Goal: Task Accomplishment & Management: Manage account settings

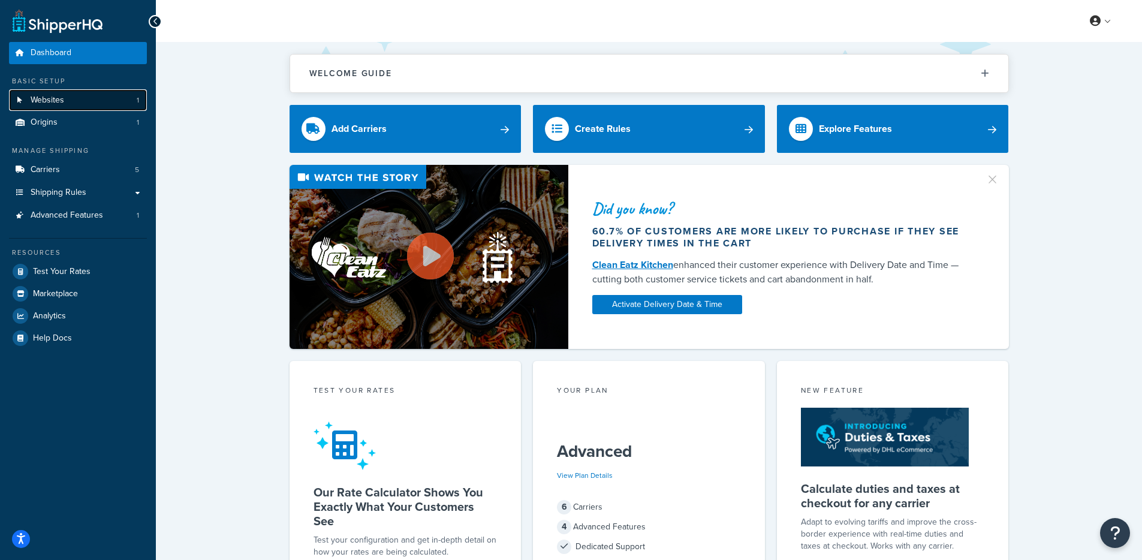
click at [100, 92] on link "Websites 1" at bounding box center [78, 100] width 138 height 22
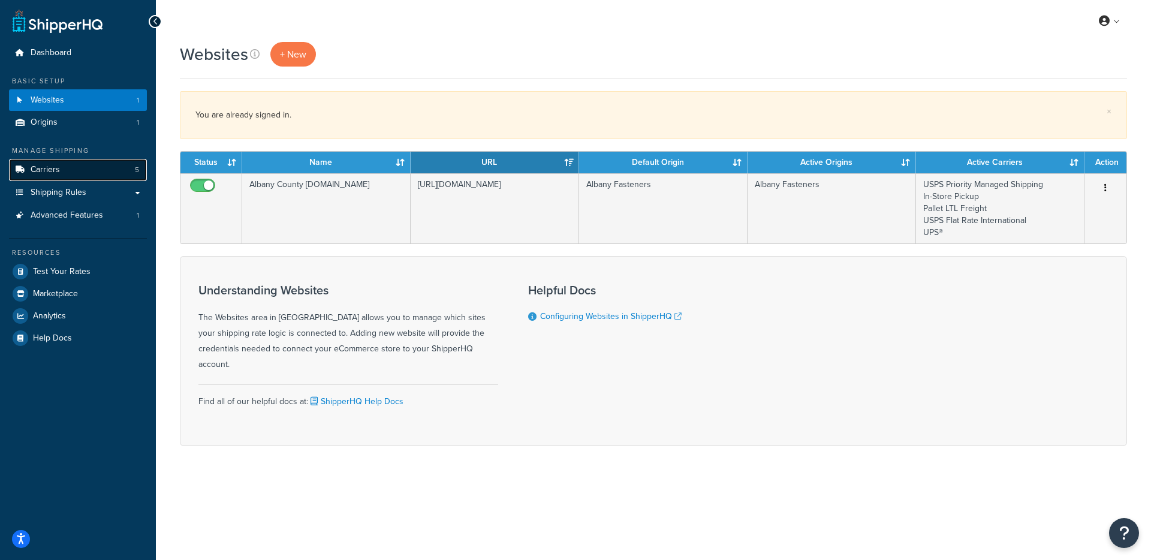
click at [94, 162] on link "Carriers 5" at bounding box center [78, 170] width 138 height 22
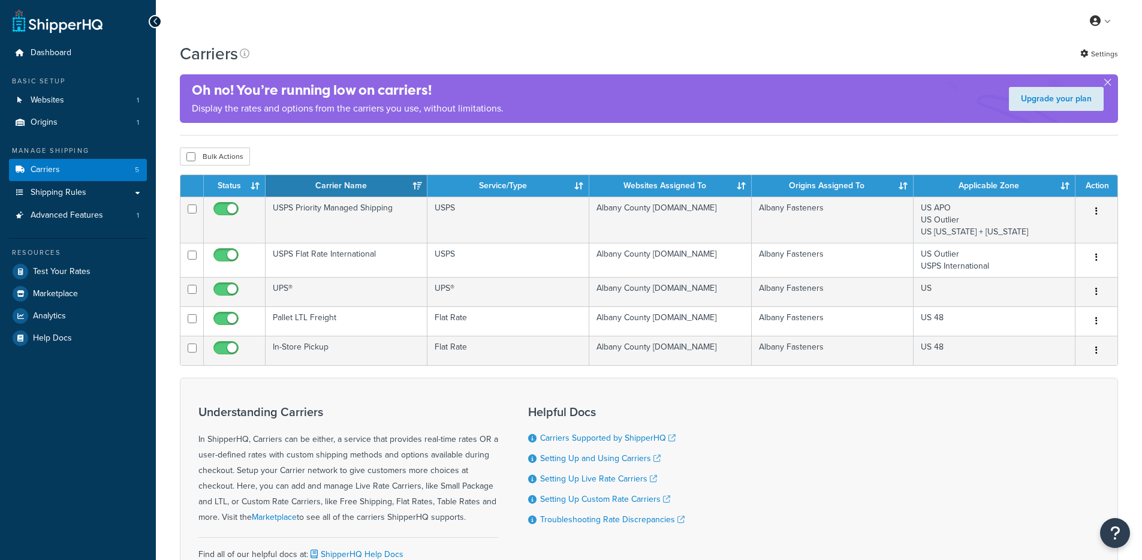
click at [92, 169] on link "Carriers 5" at bounding box center [78, 170] width 138 height 22
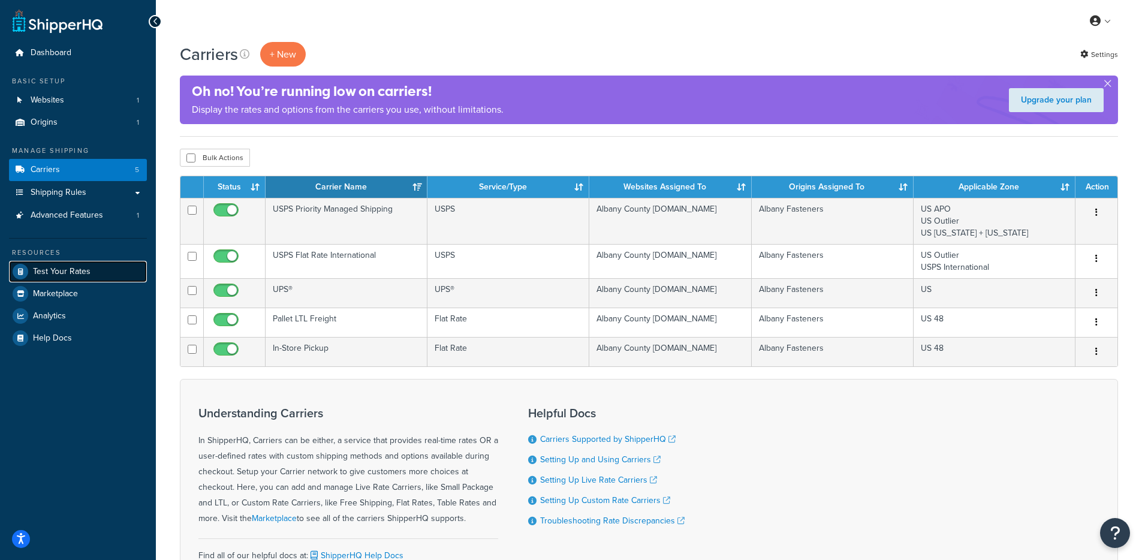
click at [73, 270] on span "Test Your Rates" at bounding box center [62, 272] width 58 height 10
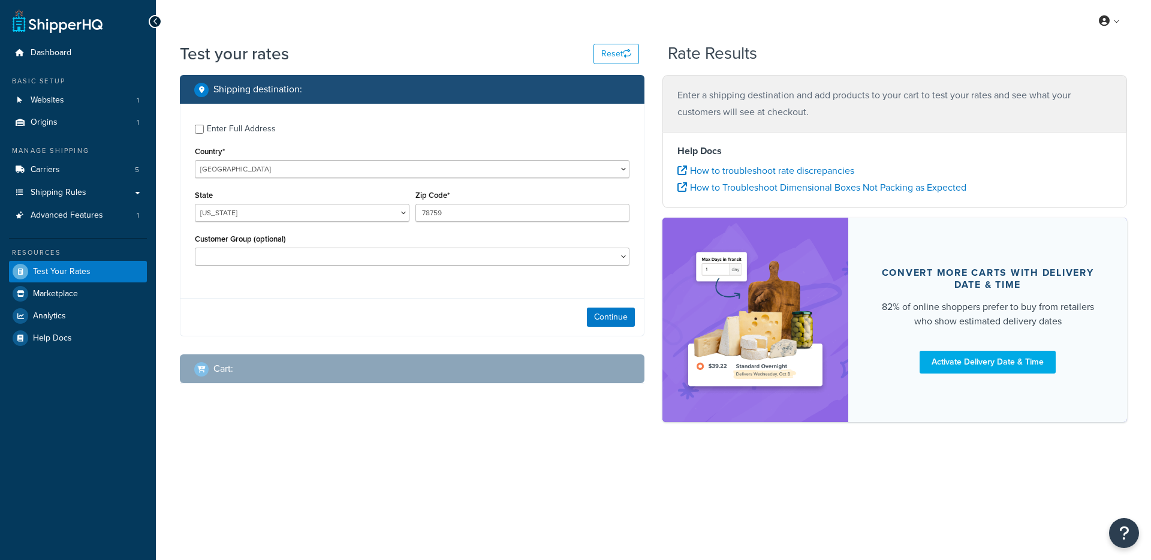
select select "TX"
click at [72, 218] on span "Advanced Features" at bounding box center [67, 215] width 73 height 10
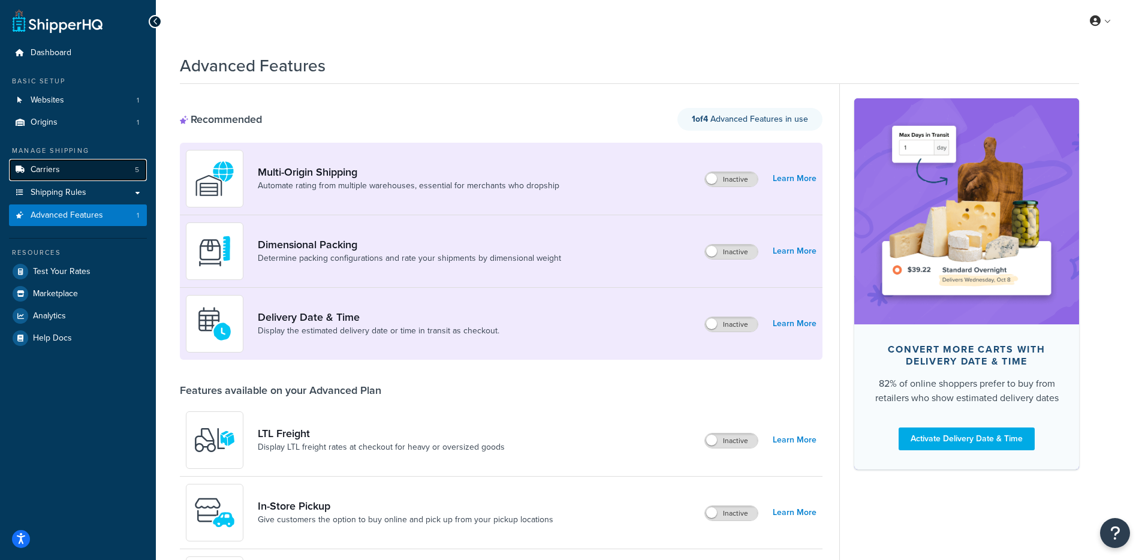
click at [38, 170] on span "Carriers" at bounding box center [45, 170] width 29 height 10
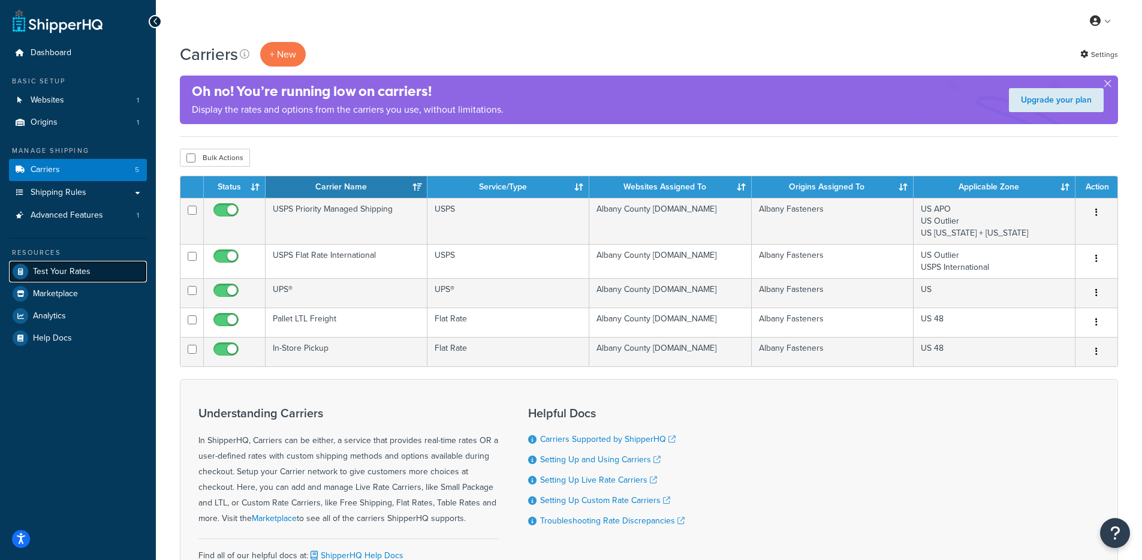
click at [77, 279] on link "Test Your Rates" at bounding box center [78, 272] width 138 height 22
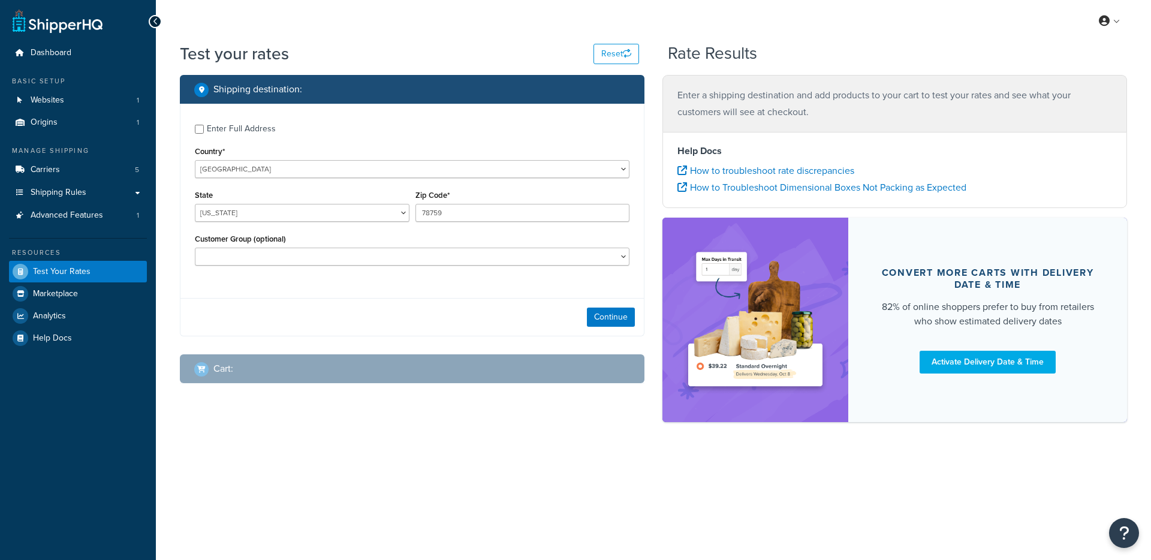
select select "[GEOGRAPHIC_DATA]"
click at [221, 123] on div "Enter Full Address" at bounding box center [241, 128] width 69 height 17
click at [204, 125] on input "Enter Full Address" at bounding box center [199, 129] width 9 height 9
checkbox input "true"
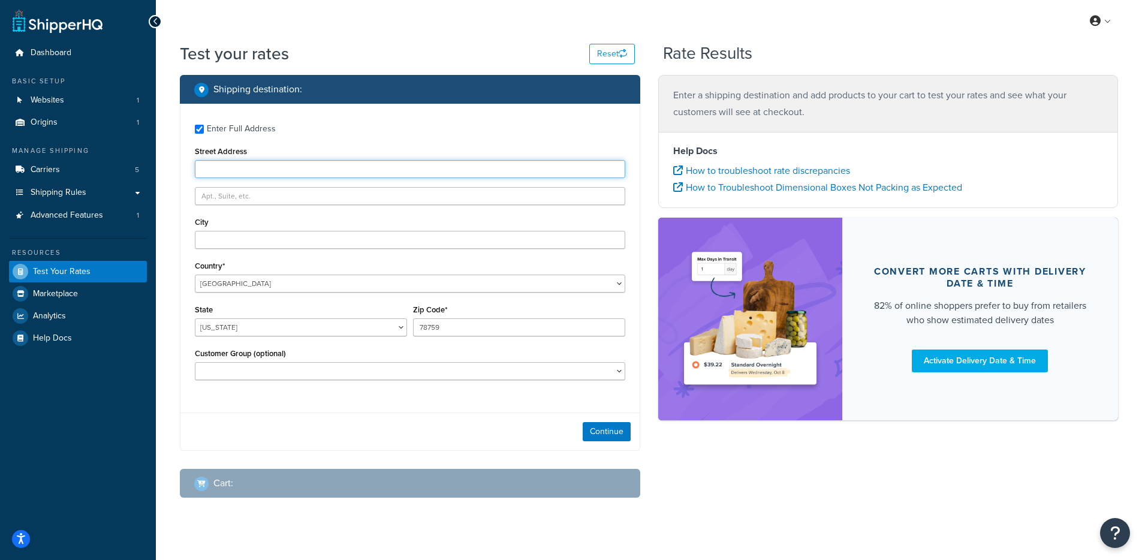
click at [307, 176] on input "Street Address" at bounding box center [410, 169] width 430 height 18
type input "9600 Great Hills Trail"
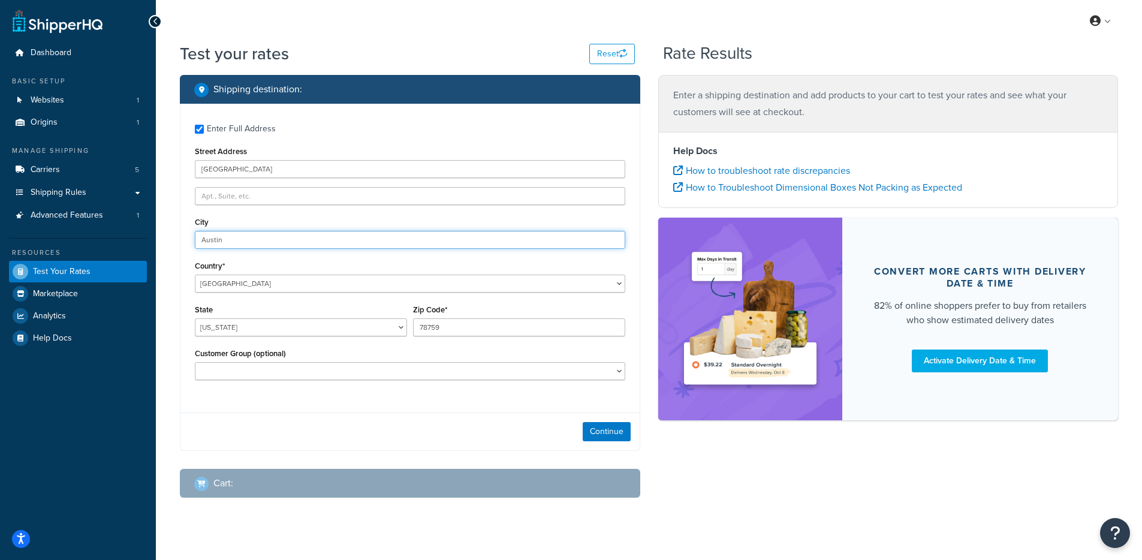
type input "Austin"
click at [589, 448] on div "Continue" at bounding box center [409, 431] width 459 height 38
click at [595, 438] on button "Continue" at bounding box center [607, 431] width 48 height 19
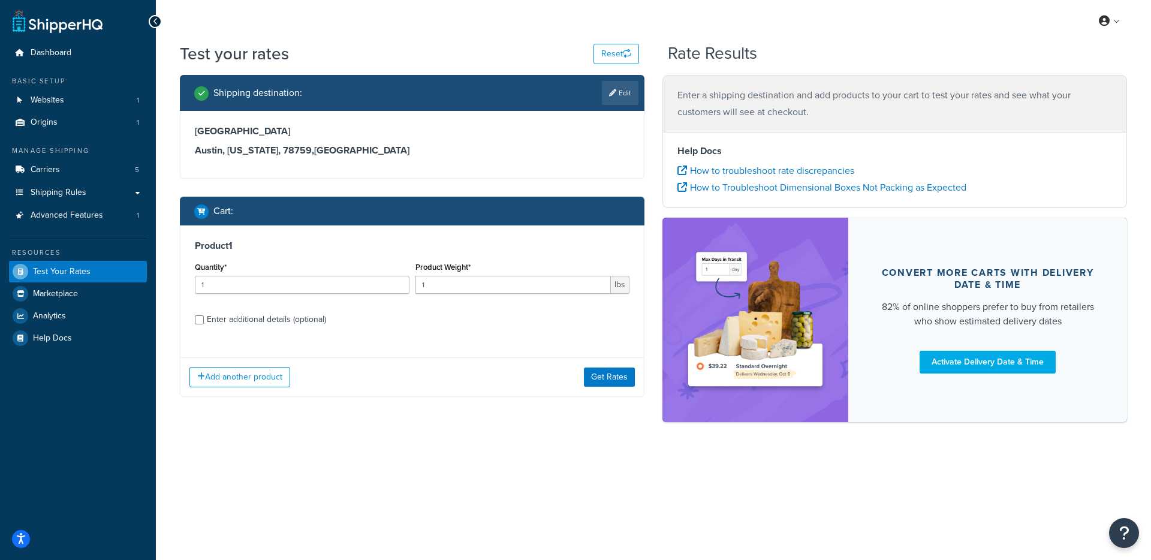
click at [637, 375] on div "Add another product Get Rates" at bounding box center [411, 376] width 463 height 39
click at [624, 375] on button "Get Rates" at bounding box center [609, 376] width 51 height 19
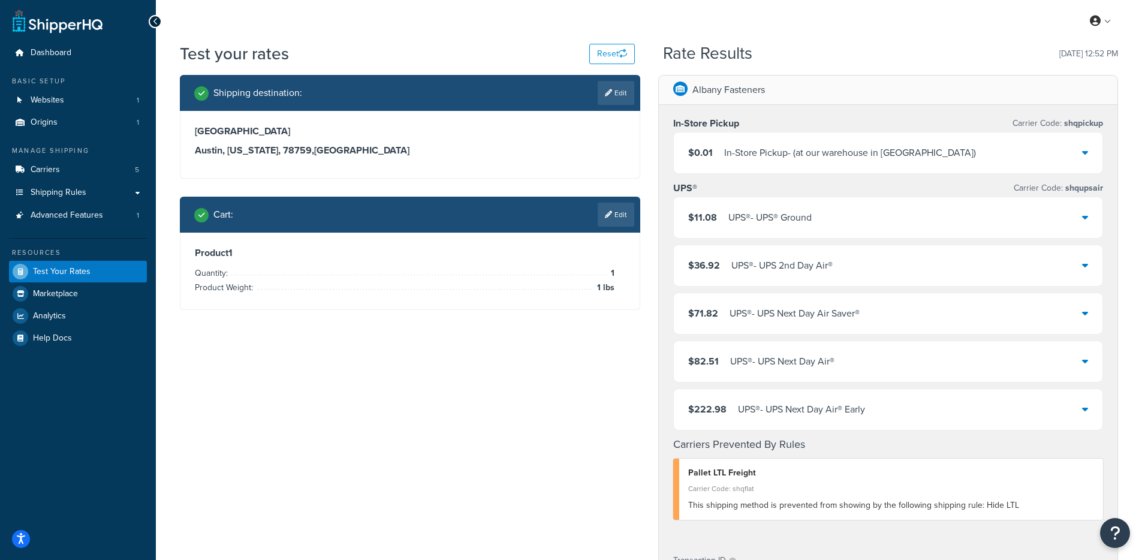
click at [787, 213] on div "UPS® - UPS® Ground" at bounding box center [769, 217] width 83 height 17
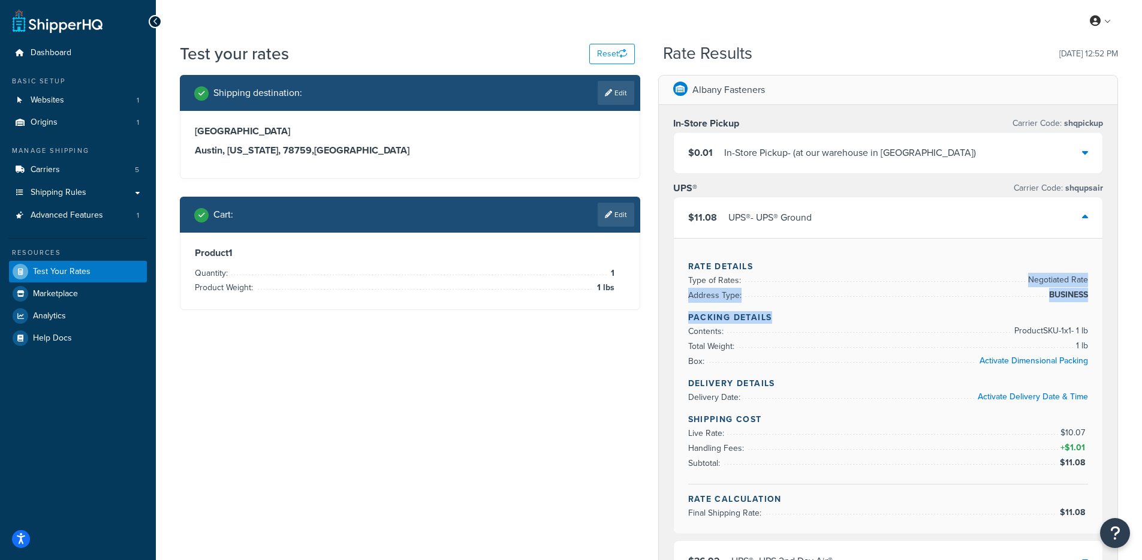
drag, startPoint x: 949, startPoint y: 307, endPoint x: 1076, endPoint y: 324, distance: 128.8
click at [1076, 324] on div "Rate Details Type of Rates: Negotiated Rate Address Type: BUSINESS Packing Deta…" at bounding box center [888, 385] width 429 height 295
click at [1060, 302] on div "Rate Details Type of Rates: Negotiated Rate Address Type: BUSINESS Packing Deta…" at bounding box center [888, 385] width 429 height 295
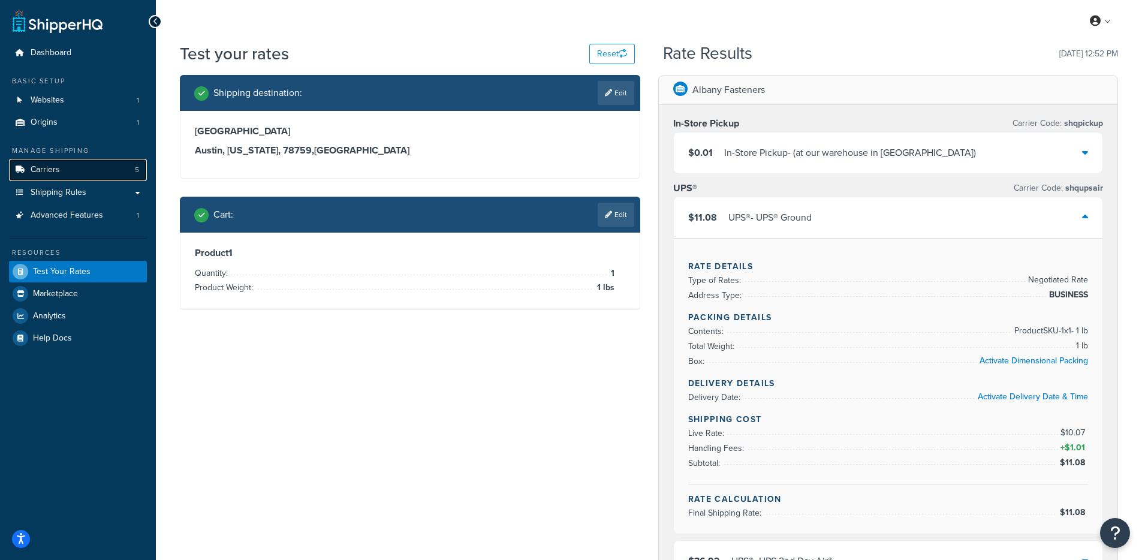
click at [88, 166] on link "Carriers 5" at bounding box center [78, 170] width 138 height 22
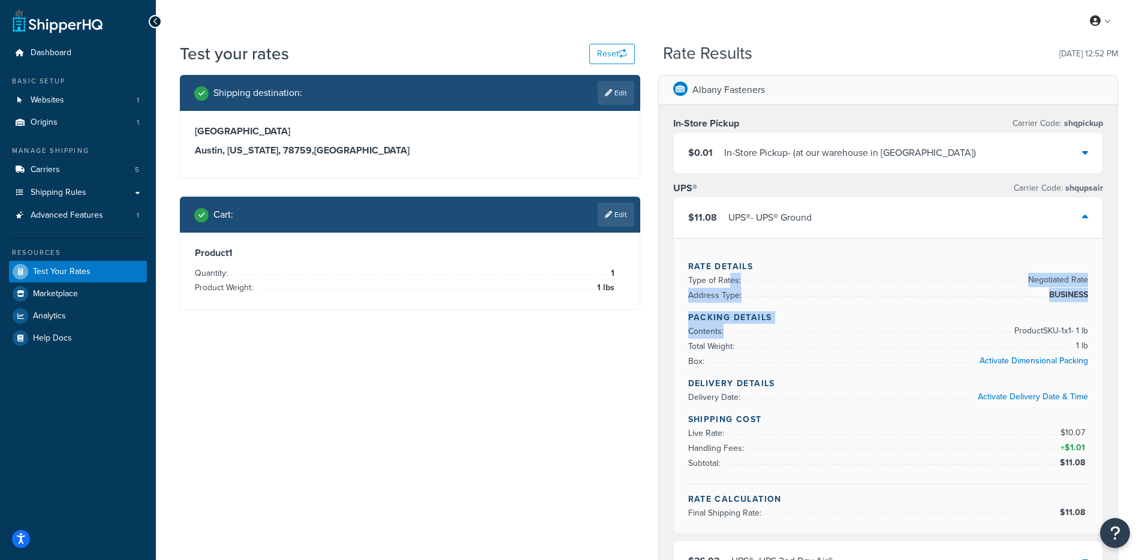
drag, startPoint x: 940, startPoint y: 278, endPoint x: 1146, endPoint y: 342, distance: 215.4
drag, startPoint x: 620, startPoint y: 328, endPoint x: 595, endPoint y: 350, distance: 33.1
drag, startPoint x: 998, startPoint y: 275, endPoint x: 1108, endPoint y: 307, distance: 114.4
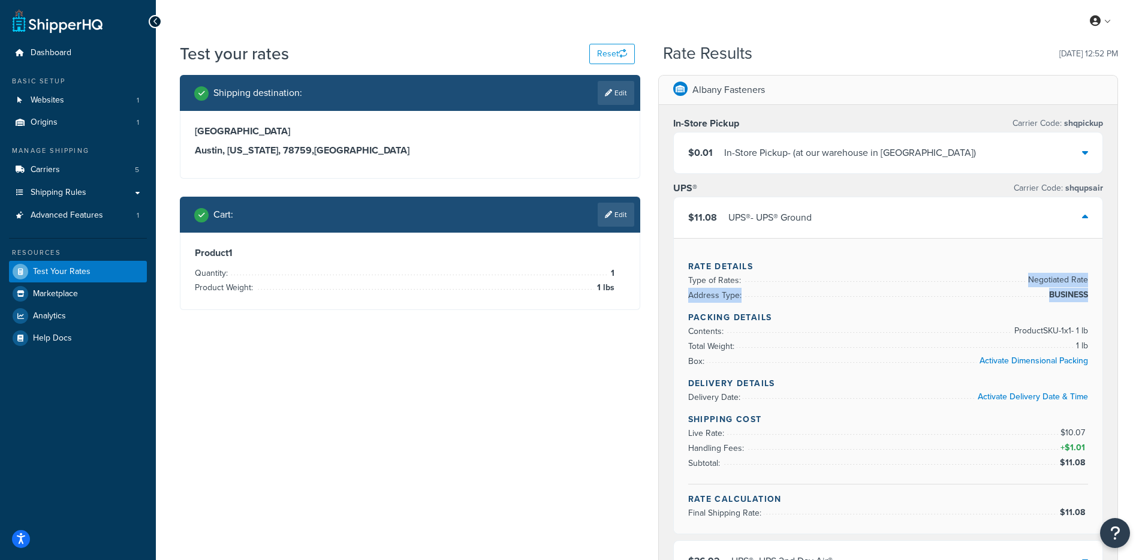
click at [1109, 307] on div "In-Store Pickup Carrier Code: shqpickup $0.01 In-Store Pickup - (at our warehou…" at bounding box center [888, 471] width 459 height 732
click at [632, 219] on link "Edit" at bounding box center [616, 215] width 37 height 24
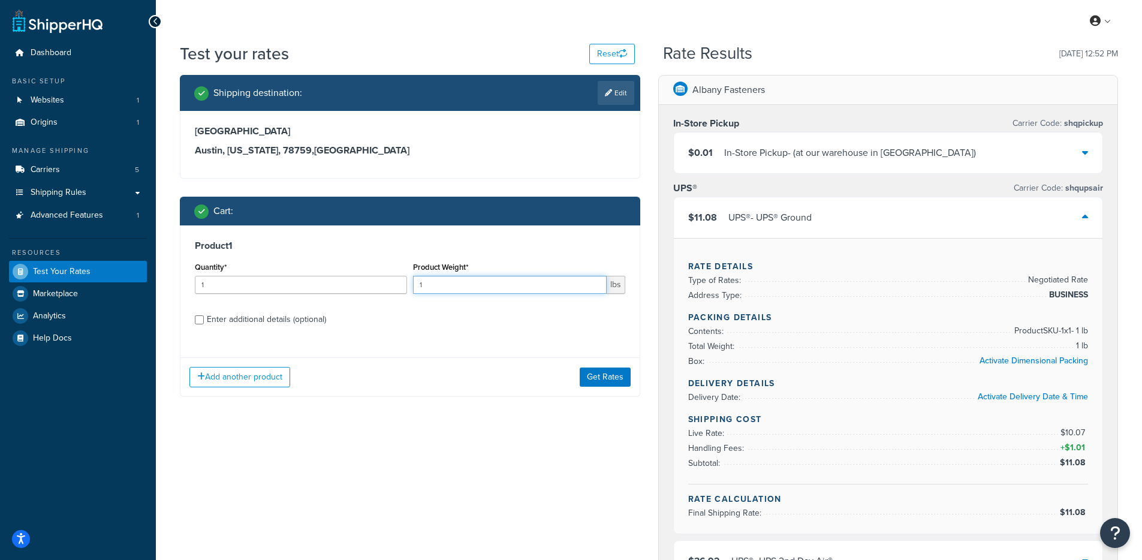
drag, startPoint x: 464, startPoint y: 284, endPoint x: 383, endPoint y: 284, distance: 80.9
click at [384, 284] on div "Quantity* 1 Product Weight* 1 lbs" at bounding box center [410, 281] width 436 height 44
type input "2"
click at [604, 379] on button "Get Rates" at bounding box center [605, 376] width 51 height 19
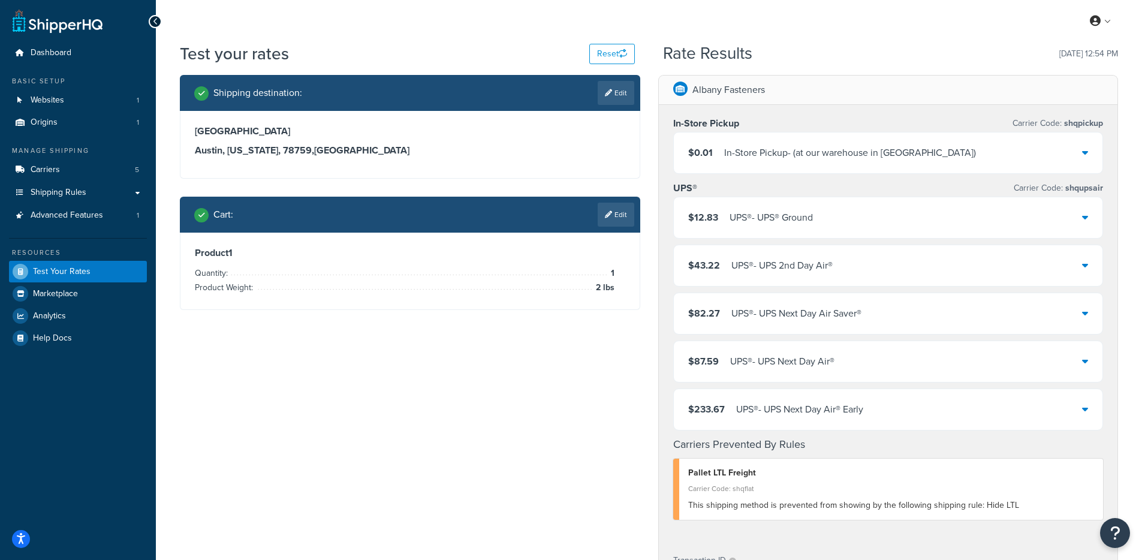
click at [788, 207] on div "$12.83 UPS® - UPS® Ground" at bounding box center [888, 217] width 429 height 41
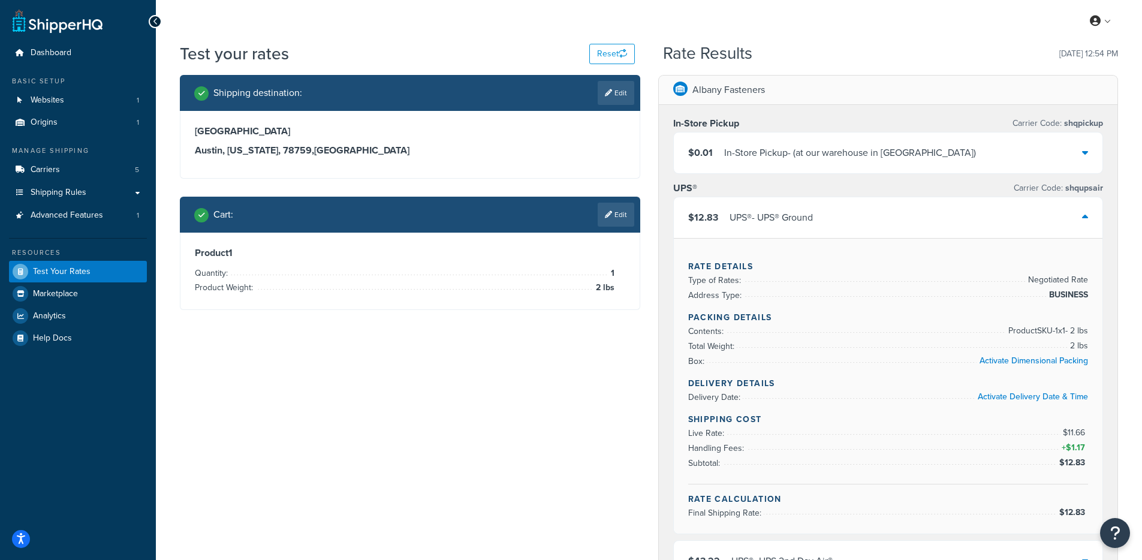
click at [417, 320] on div "Shipping destination : Edit 9600 Great Hills Trail Austin, Texas, 78759 , Unite…" at bounding box center [410, 201] width 478 height 253
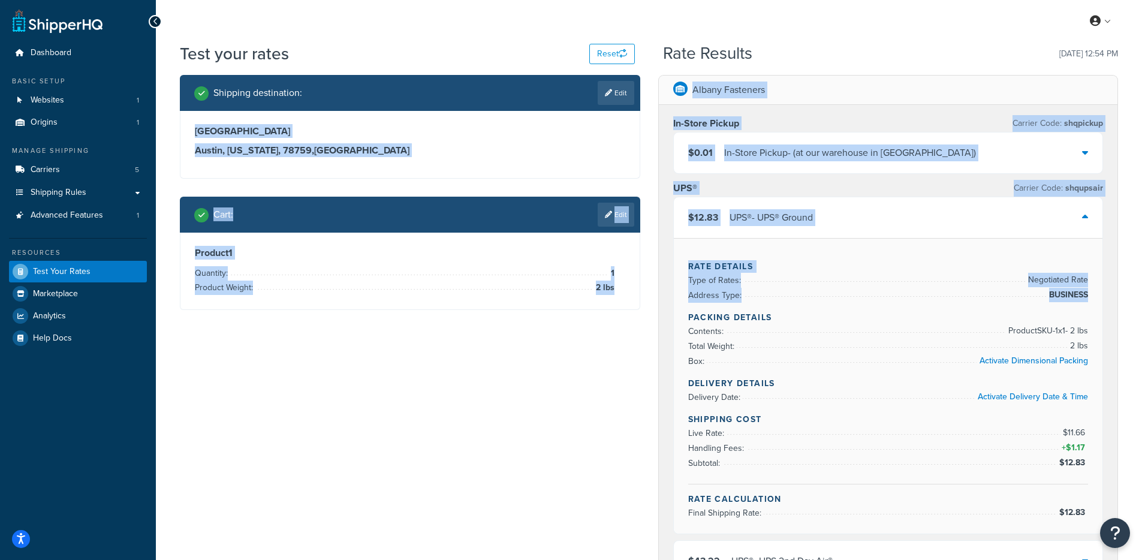
drag, startPoint x: 281, startPoint y: 110, endPoint x: 858, endPoint y: 307, distance: 609.8
click at [397, 308] on div "Product 1 Quantity: 1 Product Weight: 2 lbs" at bounding box center [409, 271] width 459 height 77
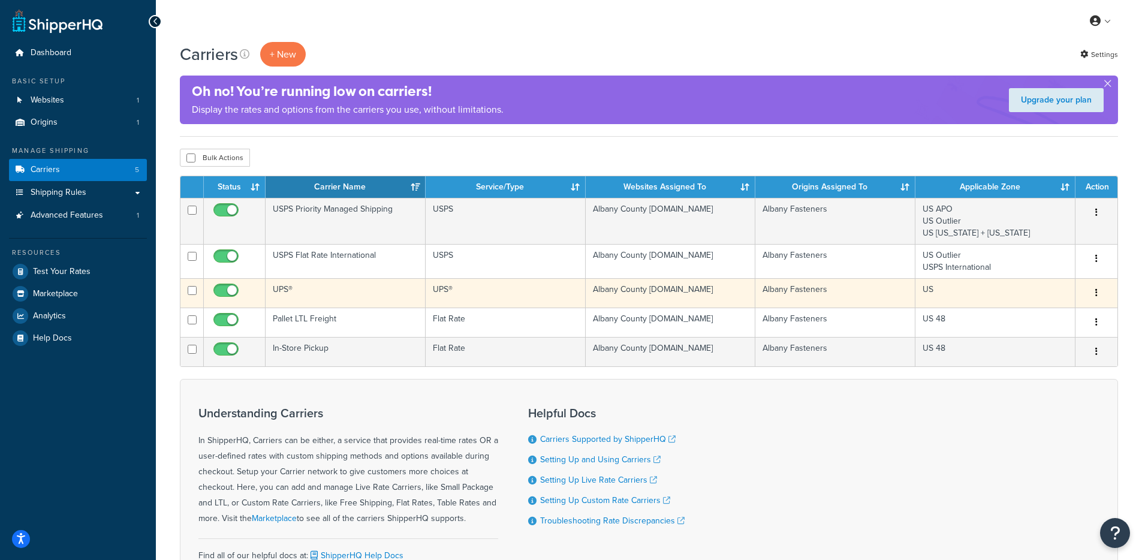
click at [327, 295] on td "UPS®" at bounding box center [346, 292] width 160 height 29
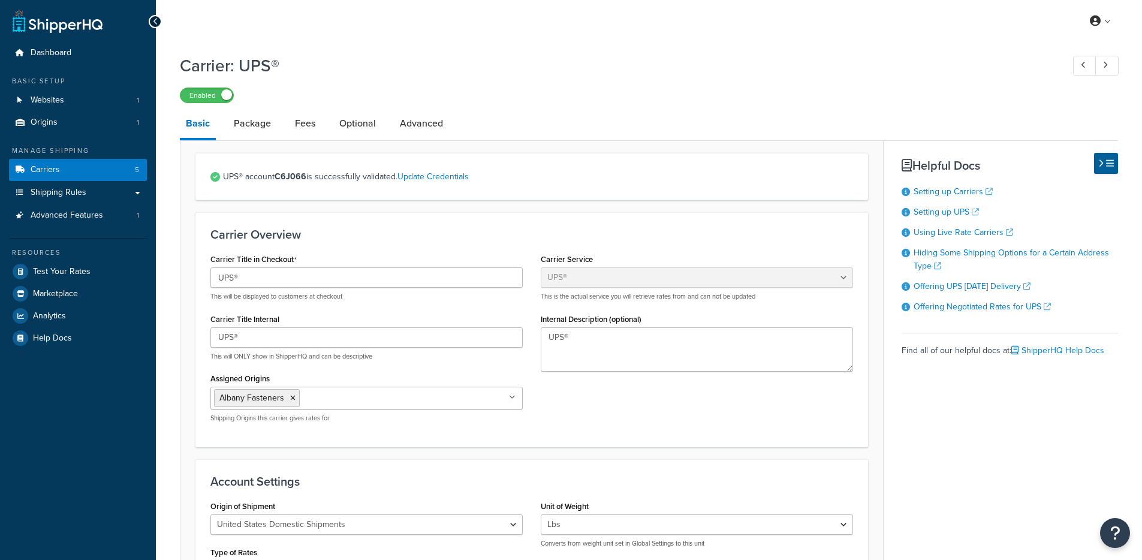
select select "ups"
click at [258, 126] on link "Package" at bounding box center [252, 123] width 49 height 29
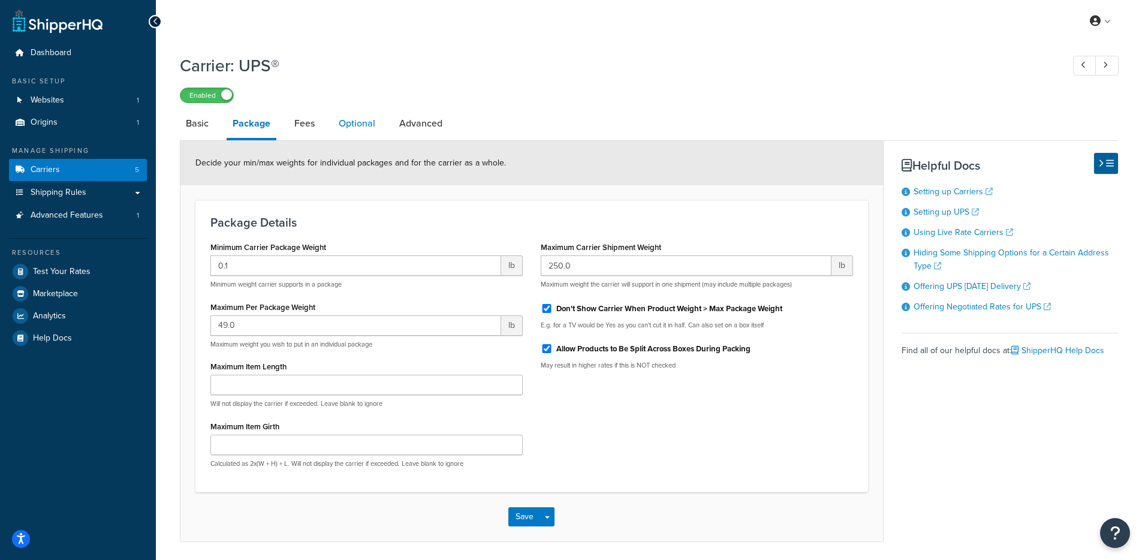
click at [346, 127] on link "Optional" at bounding box center [357, 123] width 49 height 29
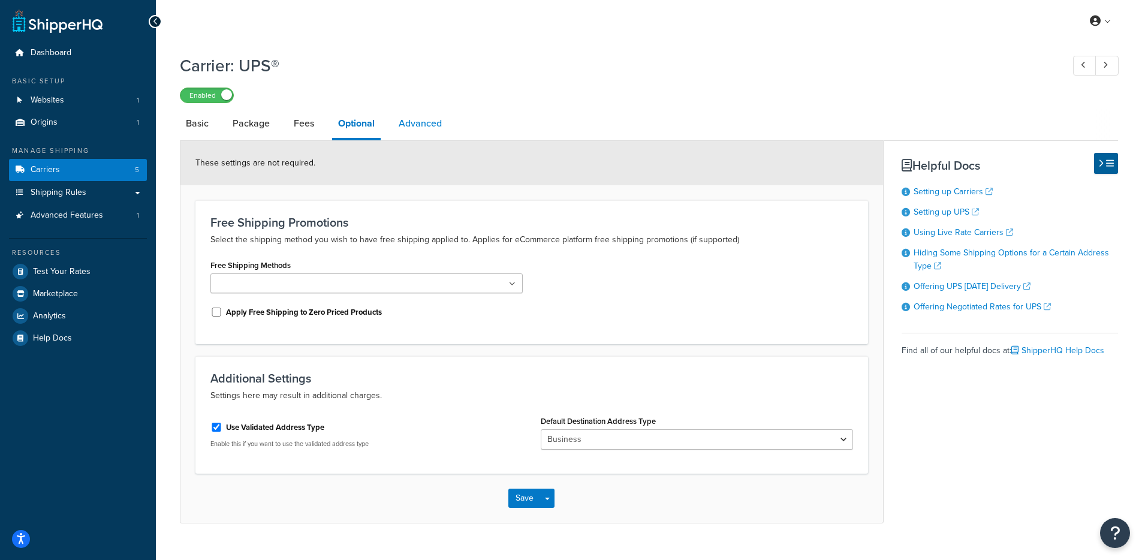
click at [428, 129] on link "Advanced" at bounding box center [420, 123] width 55 height 29
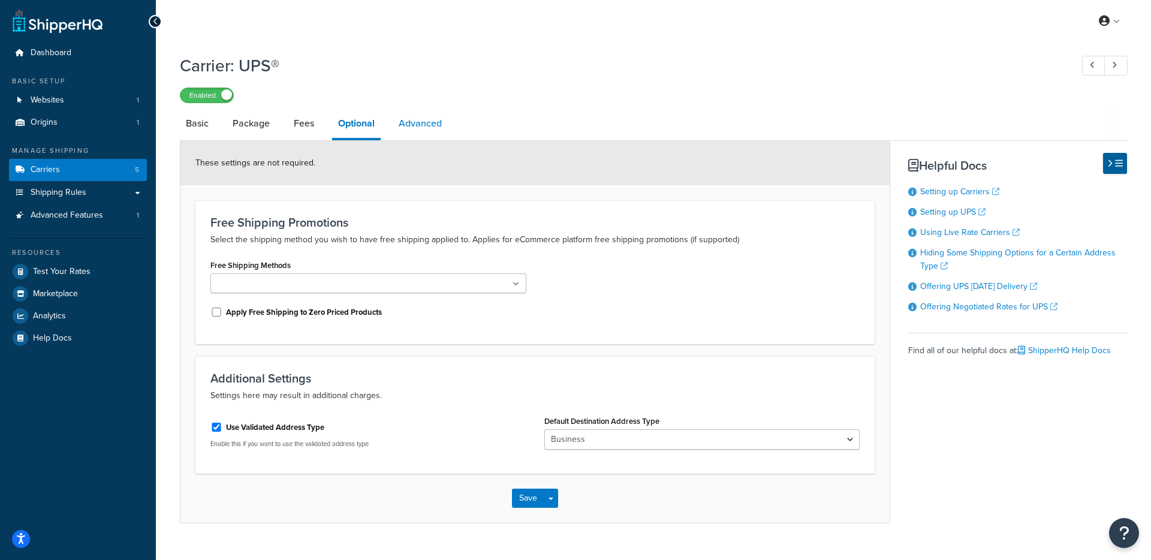
select select "false"
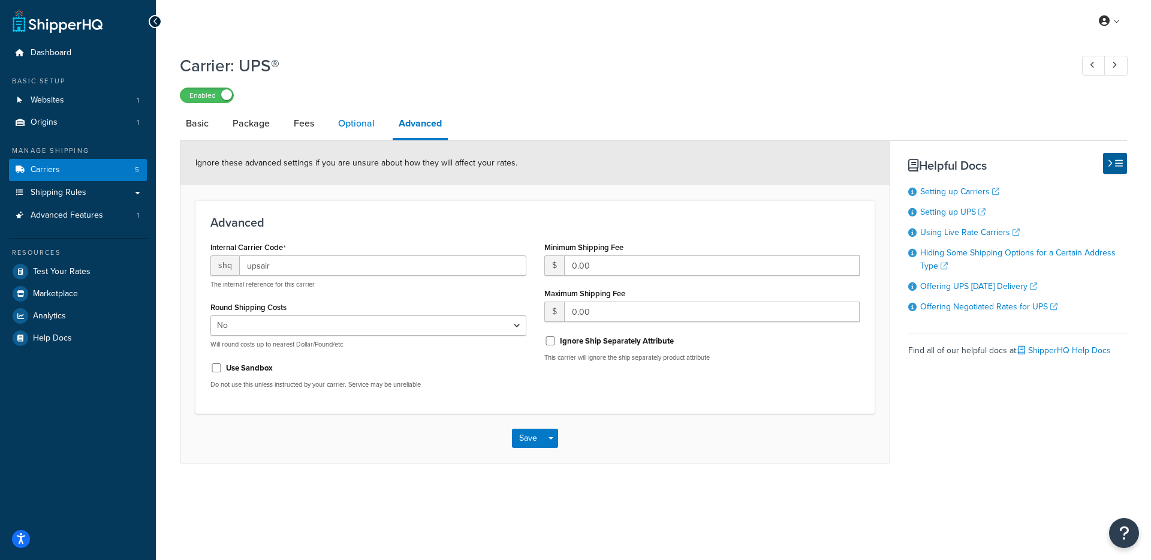
click at [348, 128] on link "Optional" at bounding box center [356, 123] width 49 height 29
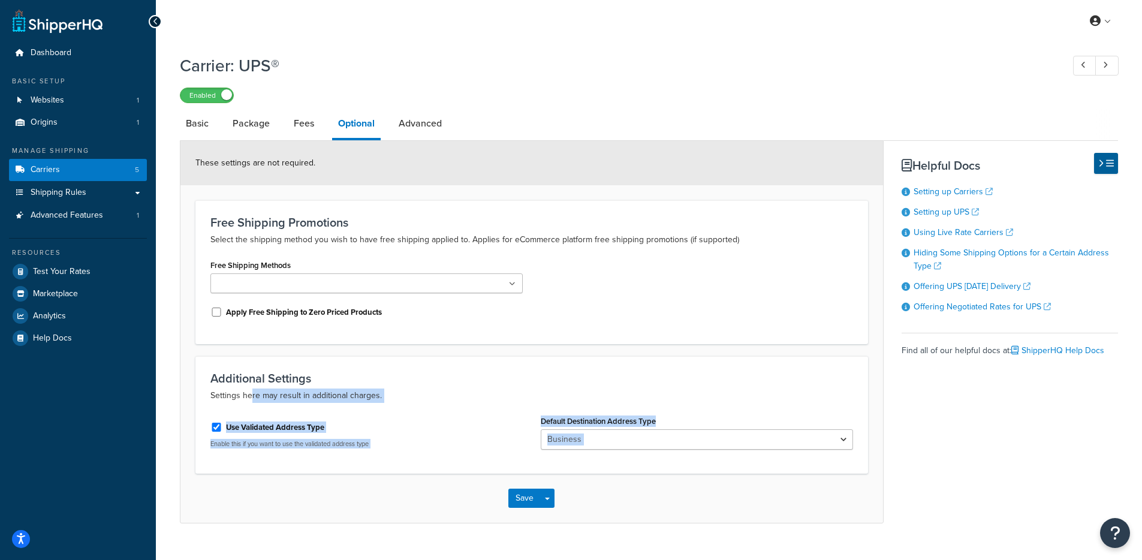
drag, startPoint x: 255, startPoint y: 400, endPoint x: 403, endPoint y: 483, distance: 169.6
click at [412, 481] on form "These settings are not required. Free Shipping Promotions Select the shipping m…" at bounding box center [531, 332] width 702 height 382
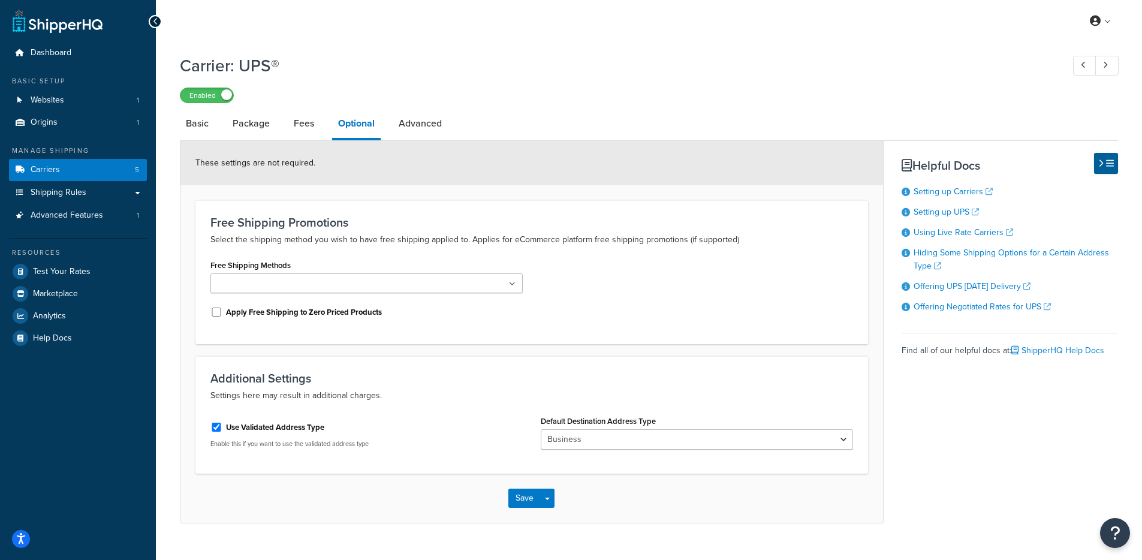
click at [402, 482] on div "Save Save Dropdown Save and Edit" at bounding box center [531, 498] width 702 height 49
click at [260, 128] on link "Package" at bounding box center [251, 123] width 49 height 29
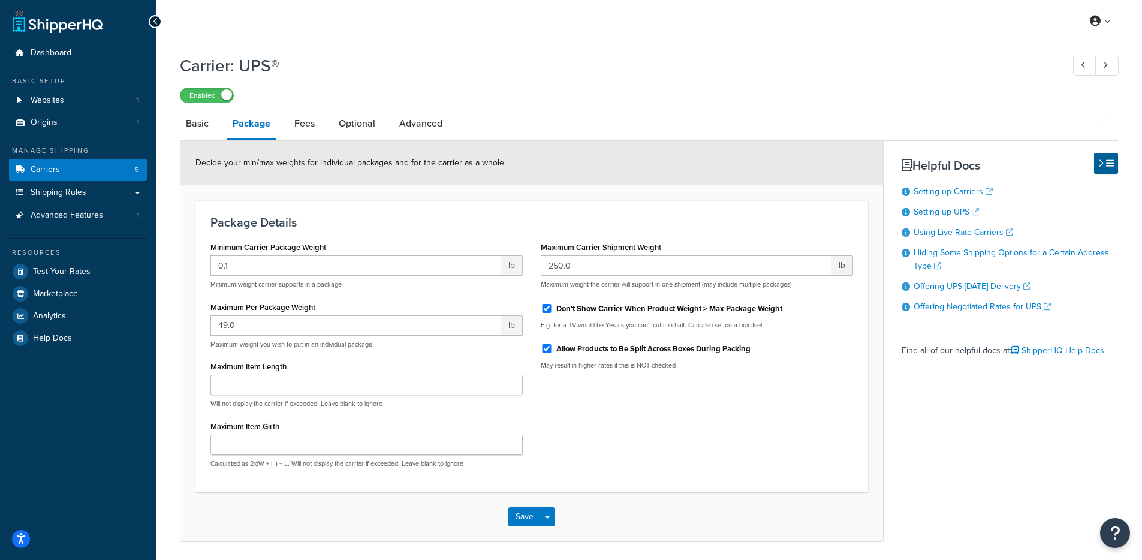
click at [330, 126] on li "Fees" at bounding box center [310, 123] width 44 height 29
click at [352, 124] on link "Optional" at bounding box center [357, 123] width 49 height 29
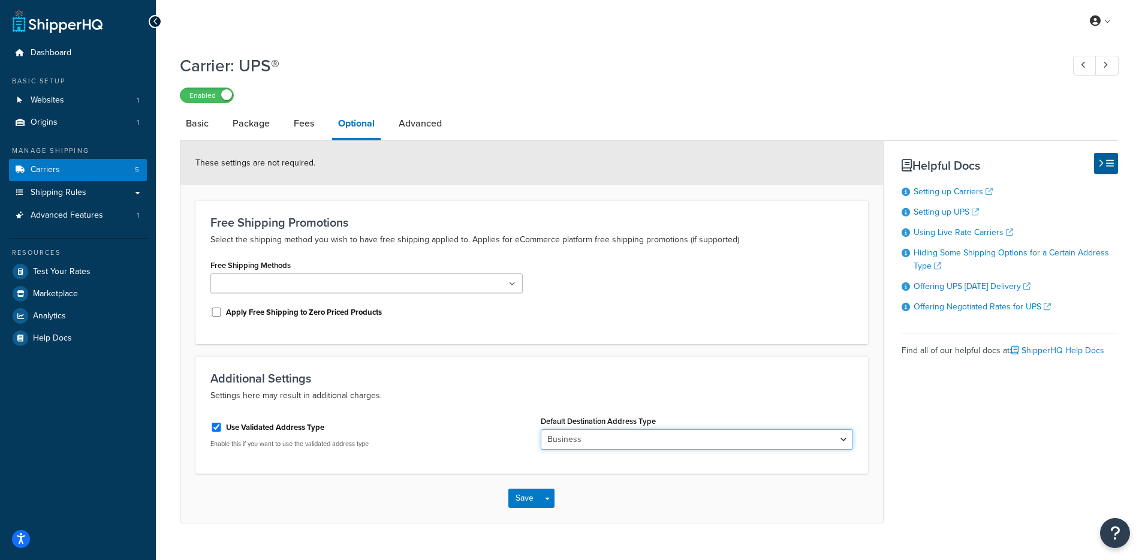
click at [594, 438] on select "Business Residential" at bounding box center [697, 439] width 312 height 20
select select "residential"
click at [541, 430] on select "Business Residential" at bounding box center [697, 439] width 312 height 20
click at [520, 497] on button "Save" at bounding box center [524, 497] width 32 height 19
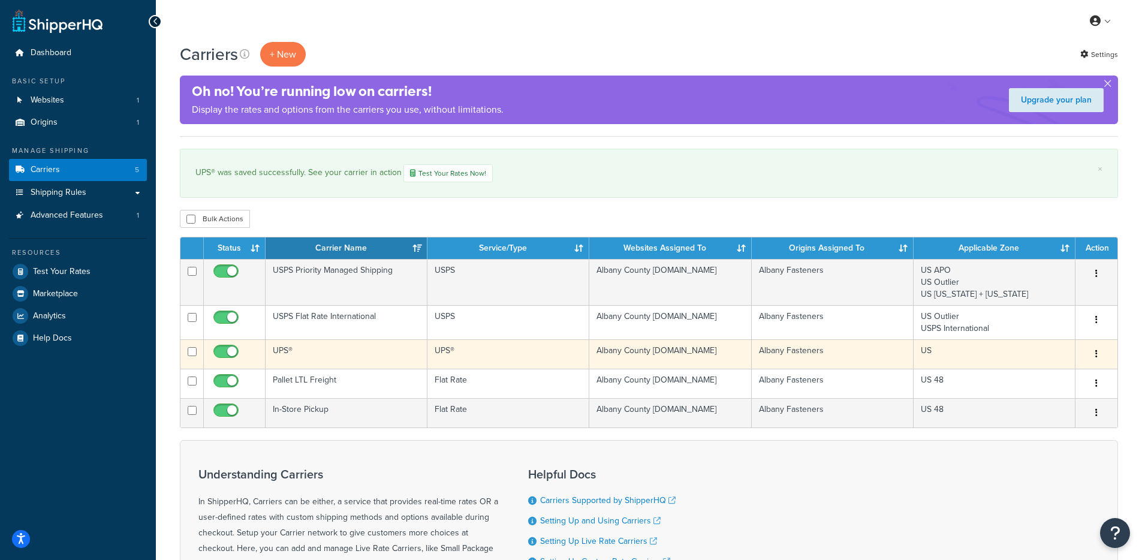
click at [435, 362] on td "UPS®" at bounding box center [508, 353] width 162 height 29
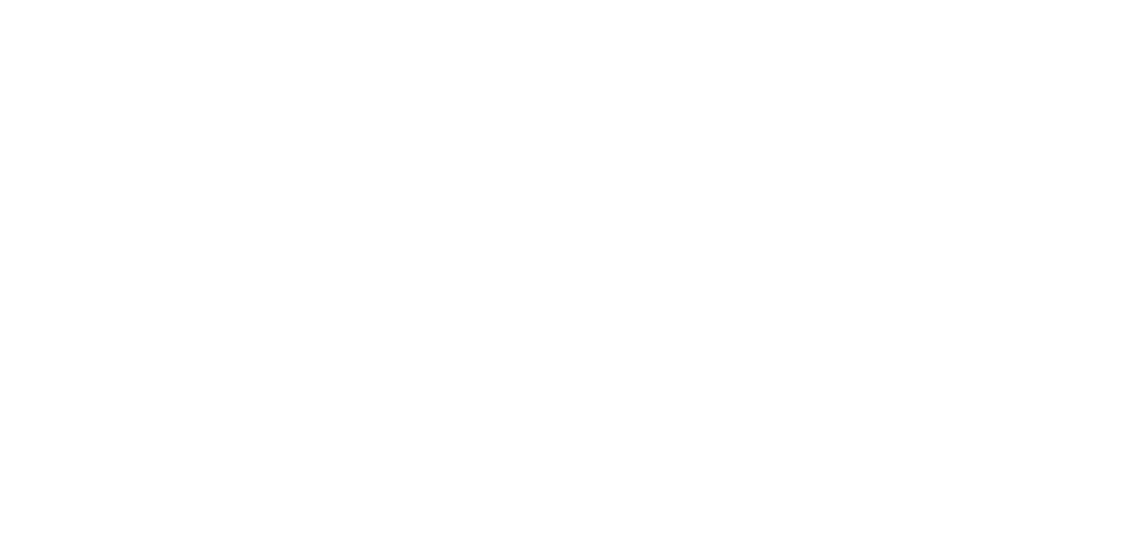
select select "ups"
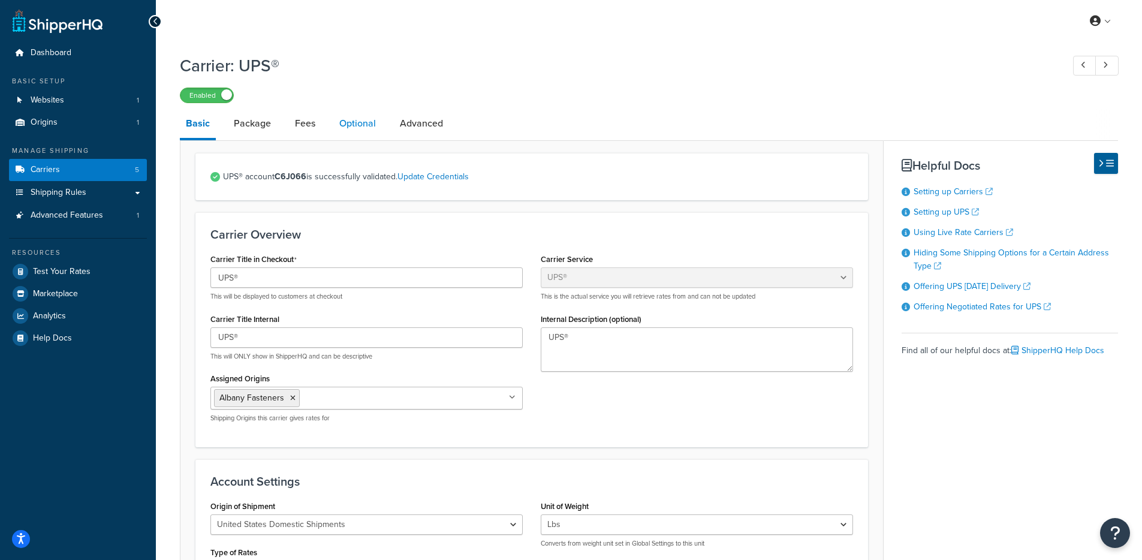
click at [345, 132] on link "Optional" at bounding box center [357, 123] width 49 height 29
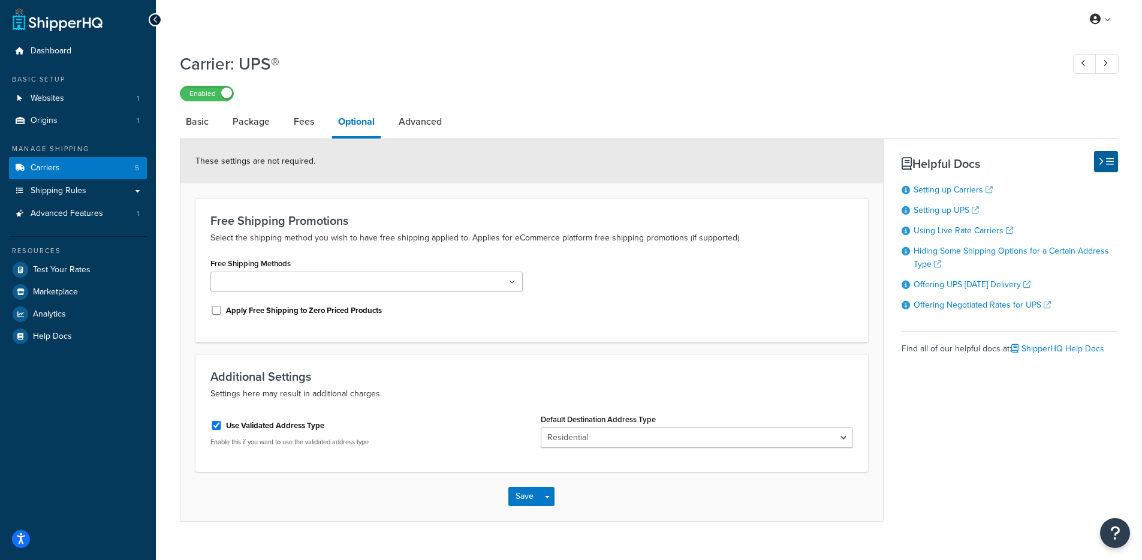
scroll to position [2, 0]
click at [590, 438] on select "Business Residential" at bounding box center [697, 437] width 312 height 20
select select "business"
click at [541, 428] on select "Business Residential" at bounding box center [697, 437] width 312 height 20
click at [515, 503] on button "Save" at bounding box center [524, 495] width 32 height 19
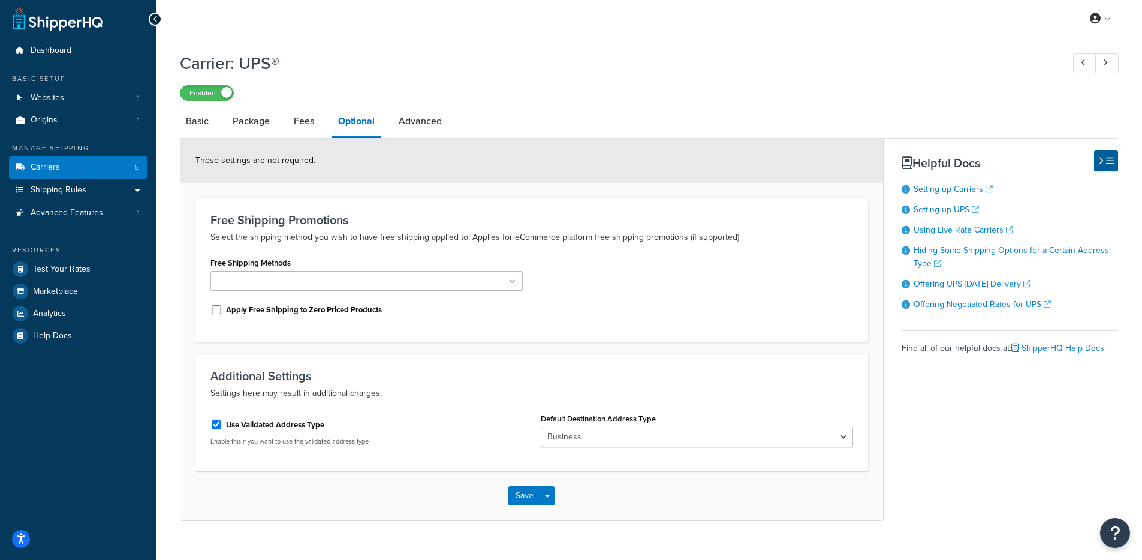
scroll to position [0, 0]
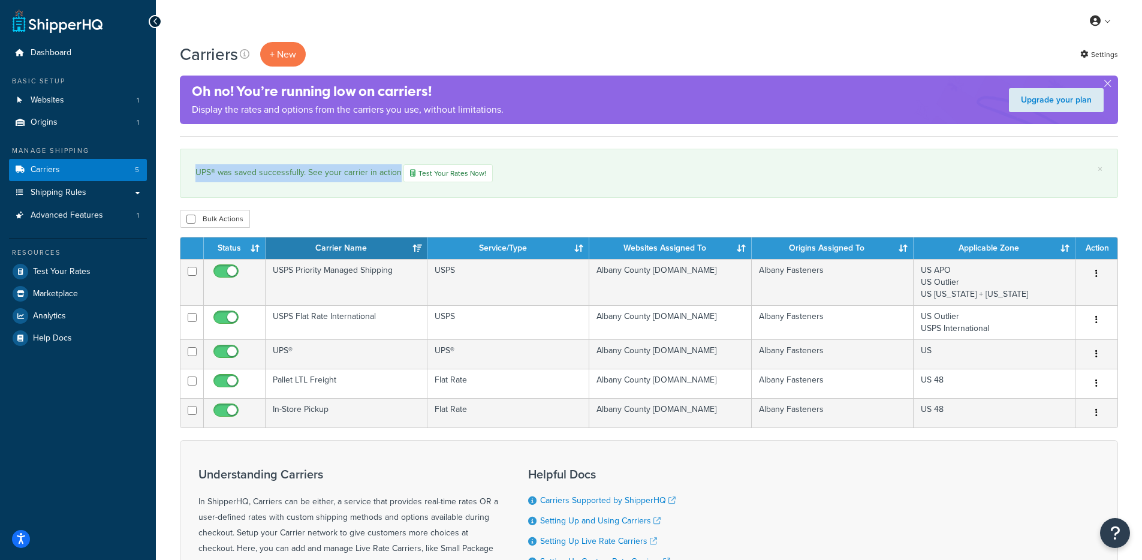
drag, startPoint x: 525, startPoint y: 209, endPoint x: 316, endPoint y: 163, distance: 214.1
click at [317, 162] on div "Carriers + New Settings Oh no! You’re running low on carriers! Display the rate…" at bounding box center [649, 372] width 986 height 661
click at [279, 171] on div "UPS® was saved successfully. See your carrier in action Test Your Rates Now!" at bounding box center [648, 173] width 907 height 18
drag, startPoint x: 217, startPoint y: 164, endPoint x: 345, endPoint y: 179, distance: 129.2
click at [345, 179] on div "UPS® was saved successfully. See your carrier in action Test Your Rates Now!" at bounding box center [648, 173] width 907 height 18
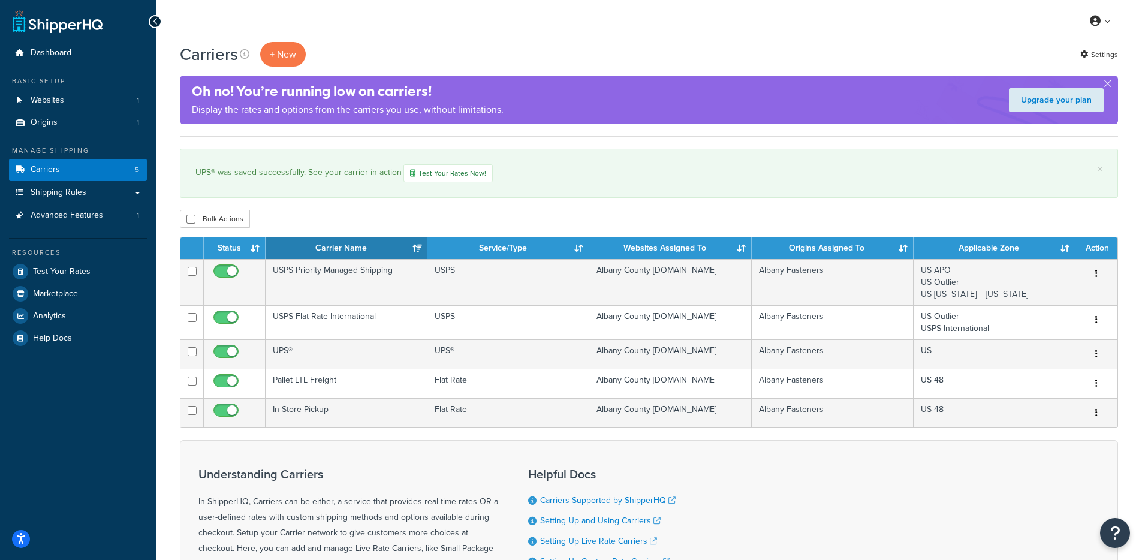
click at [371, 188] on div "× UPS® was saved successfully. See your carrier in action Test Your Rates Now!" at bounding box center [649, 173] width 938 height 49
drag, startPoint x: 294, startPoint y: 157, endPoint x: 248, endPoint y: 153, distance: 46.3
click at [248, 153] on div "× UPS® was saved successfully. See your carrier in action Test Your Rates Now!" at bounding box center [649, 173] width 938 height 49
click at [246, 160] on div "× UPS® was saved successfully. See your carrier in action Test Your Rates Now!" at bounding box center [649, 173] width 938 height 49
